Goal: Navigation & Orientation: Find specific page/section

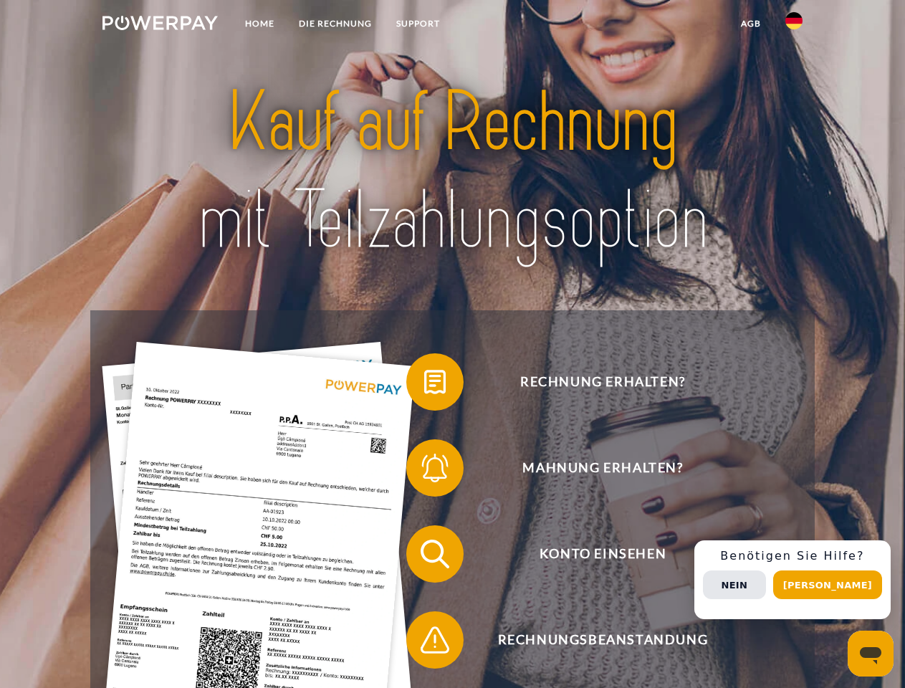
click at [160, 25] on img at bounding box center [160, 23] width 115 height 14
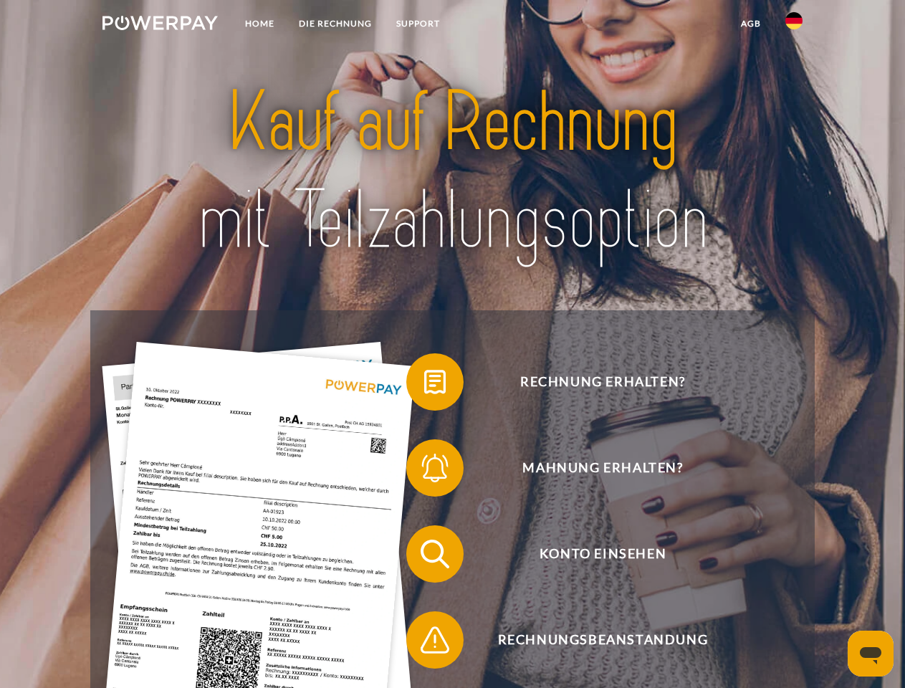
click at [794, 25] on img at bounding box center [794, 20] width 17 height 17
click at [751, 24] on link "agb" at bounding box center [751, 24] width 44 height 26
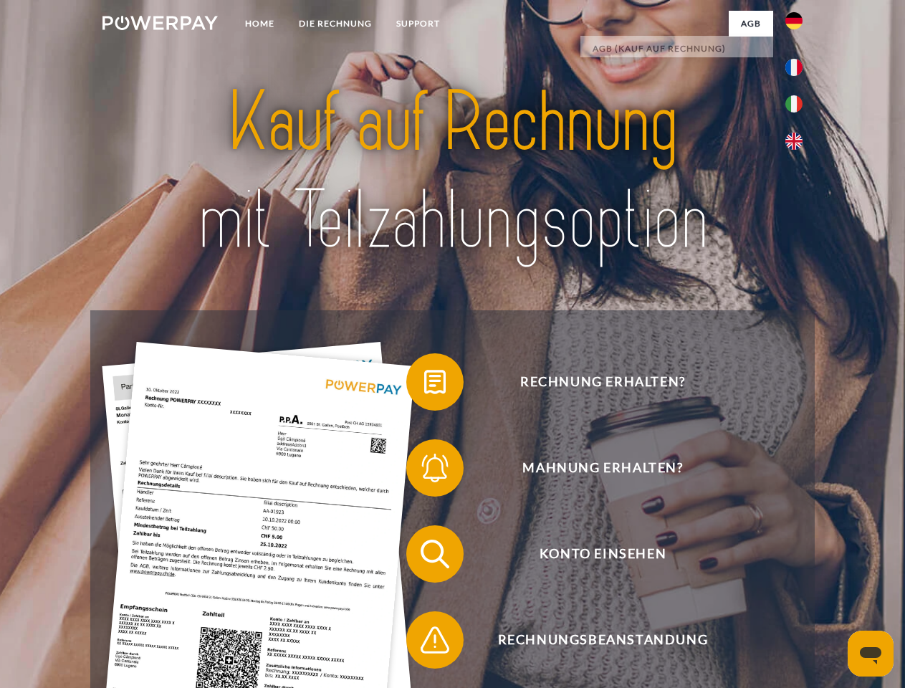
click at [424, 385] on span at bounding box center [414, 382] width 72 height 72
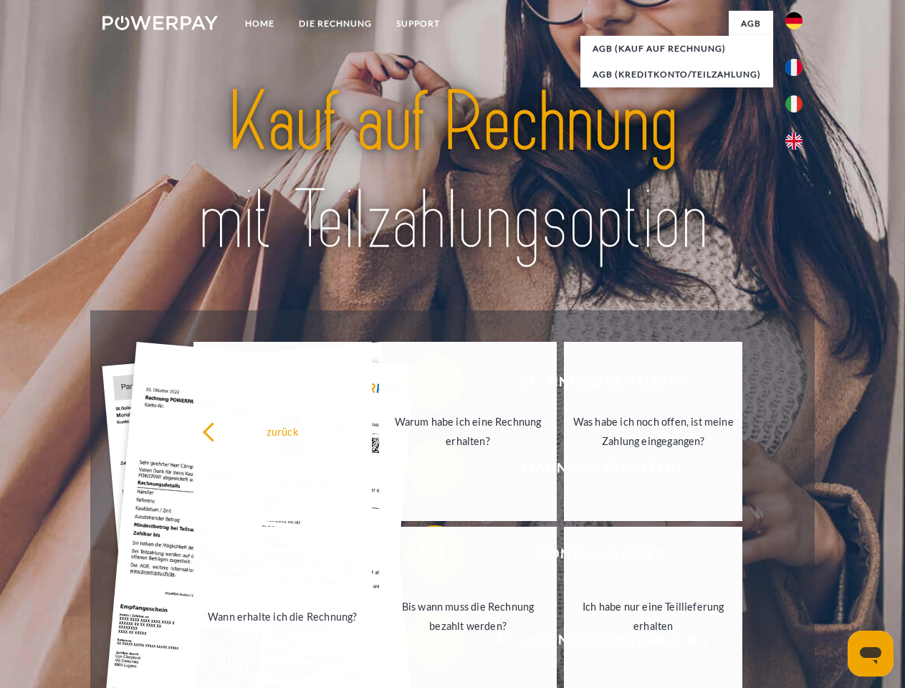
click at [424, 557] on span at bounding box center [414, 554] width 72 height 72
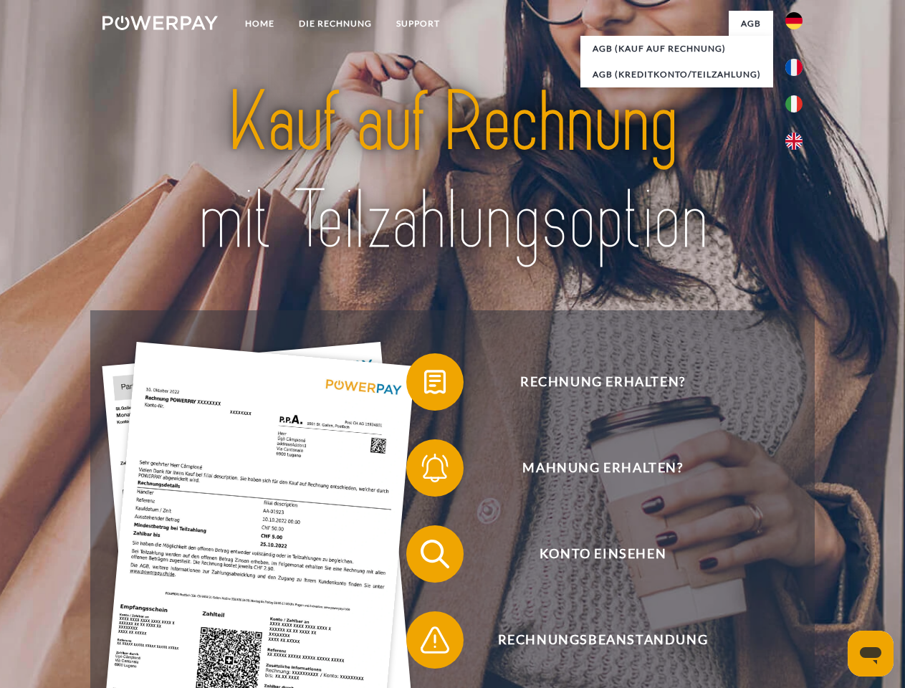
click at [424, 643] on span at bounding box center [414, 640] width 72 height 72
click at [798, 580] on div "Rechnung erhalten? Mahnung erhalten? Konto einsehen" at bounding box center [452, 597] width 724 height 574
click at [763, 583] on span "Konto einsehen" at bounding box center [602, 554] width 351 height 57
click at [833, 585] on header "Home DIE RECHNUNG SUPPORT" at bounding box center [452, 495] width 905 height 990
